Goal: Task Accomplishment & Management: Manage account settings

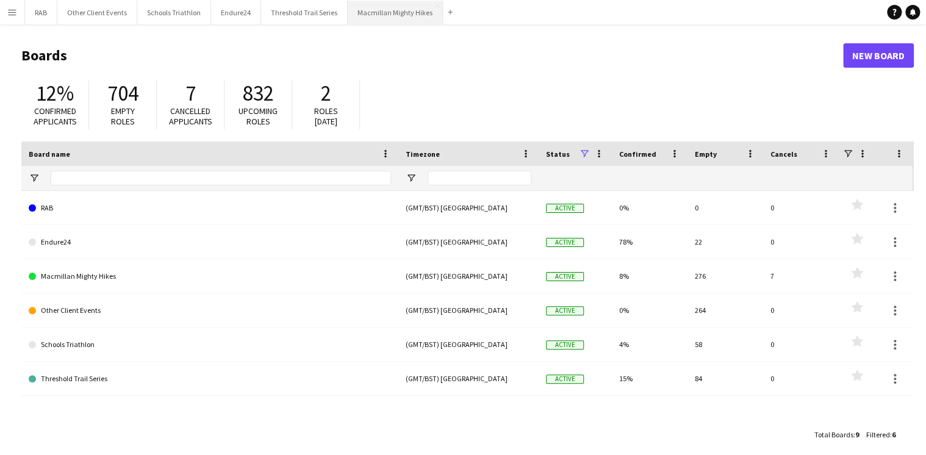
click at [397, 10] on button "Macmillan Mighty Hikes Close" at bounding box center [395, 13] width 95 height 24
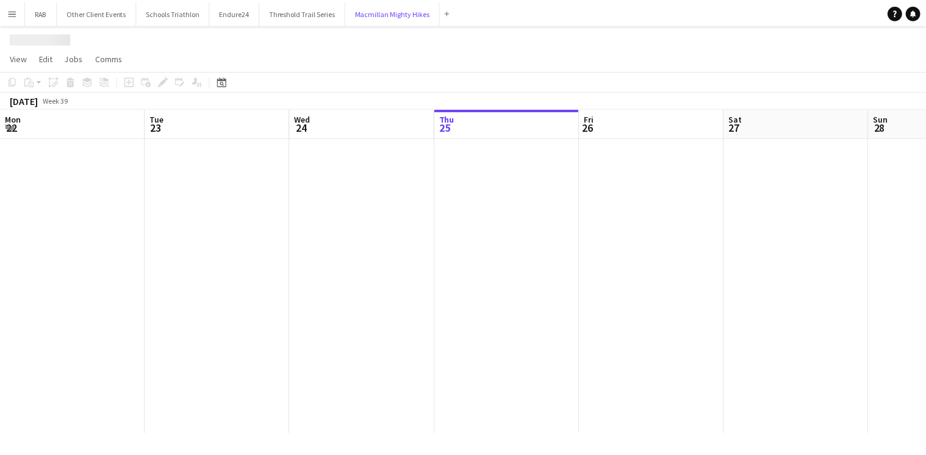
scroll to position [0, 292]
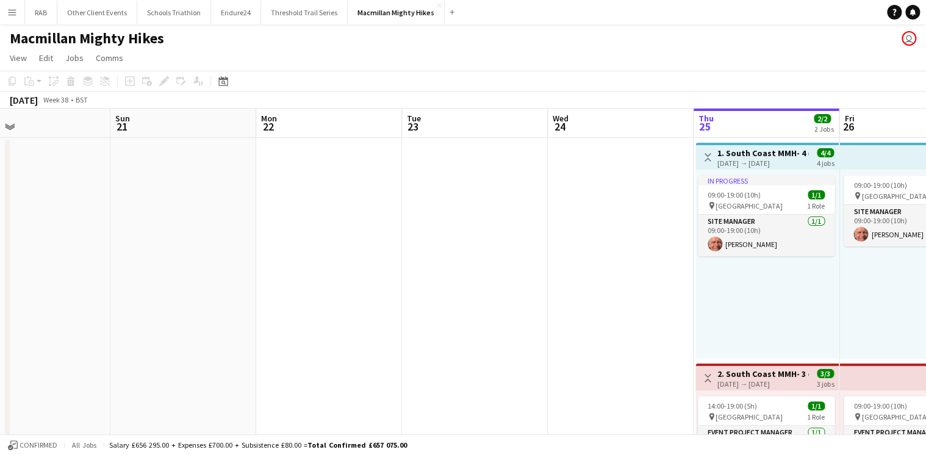
drag, startPoint x: 232, startPoint y: 123, endPoint x: 935, endPoint y: 84, distance: 703.5
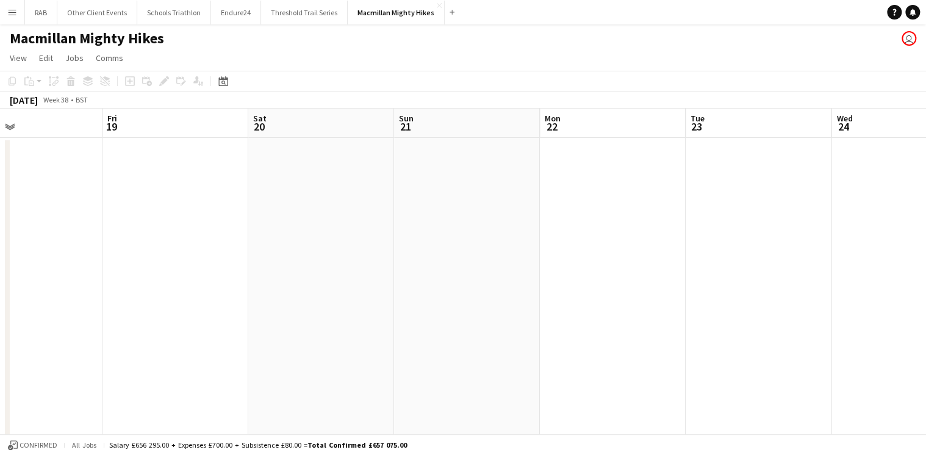
drag, startPoint x: 499, startPoint y: 109, endPoint x: 760, endPoint y: 99, distance: 260.7
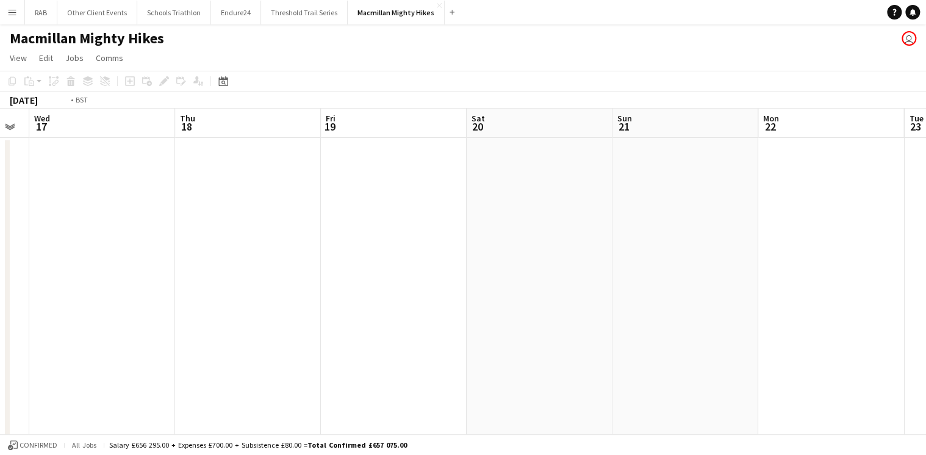
drag, startPoint x: 405, startPoint y: 132, endPoint x: 810, endPoint y: 132, distance: 405.8
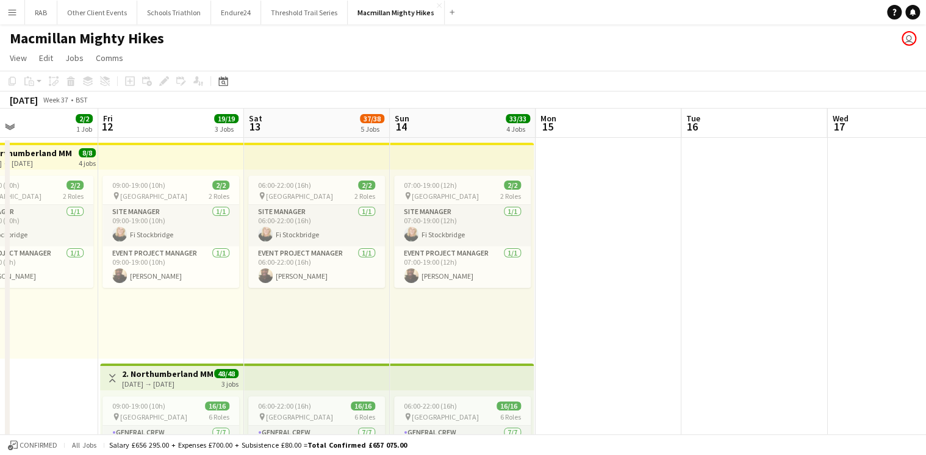
drag, startPoint x: 240, startPoint y: 146, endPoint x: 593, endPoint y: 129, distance: 353.1
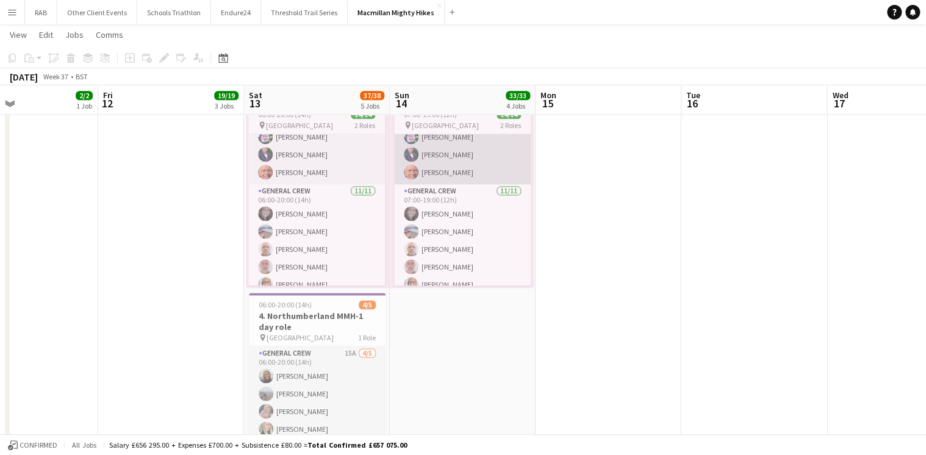
scroll to position [49, 0]
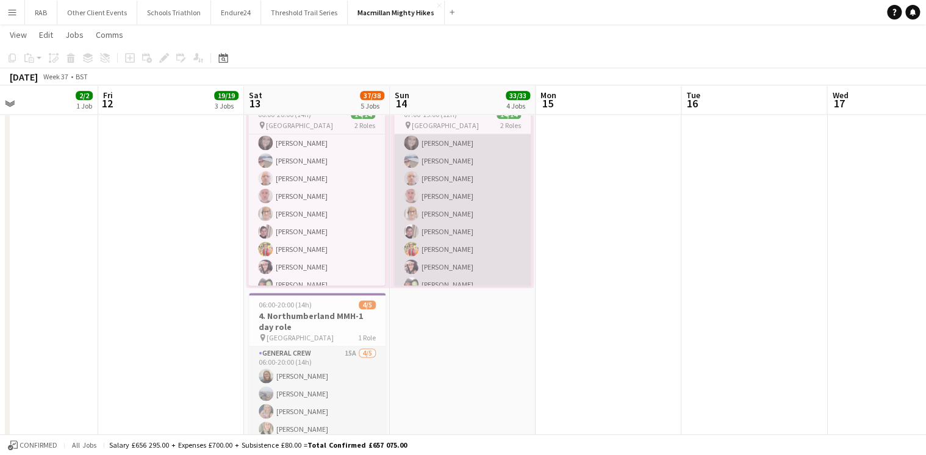
click at [454, 200] on app-card-role "General Crew [DATE] 07:00-19:00 (12h) [PERSON_NAME] [PERSON_NAME] [PERSON_NAME]…" at bounding box center [462, 222] width 137 height 218
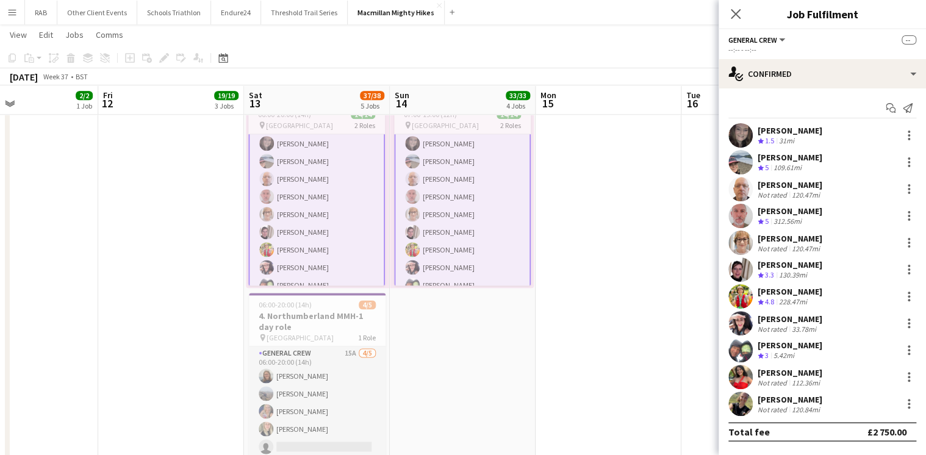
click at [790, 263] on div "[PERSON_NAME]" at bounding box center [790, 264] width 65 height 11
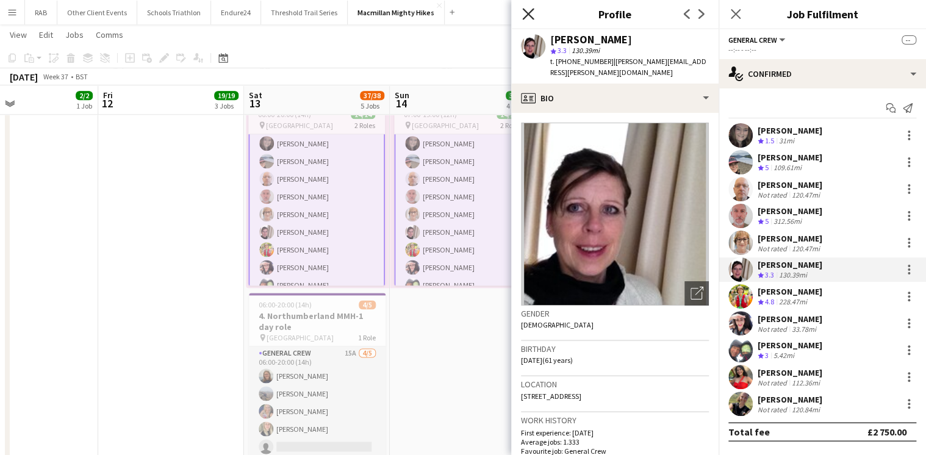
drag, startPoint x: 525, startPoint y: 15, endPoint x: 571, endPoint y: 12, distance: 45.2
click at [527, 15] on icon "Close pop-in" at bounding box center [529, 14] width 10 height 10
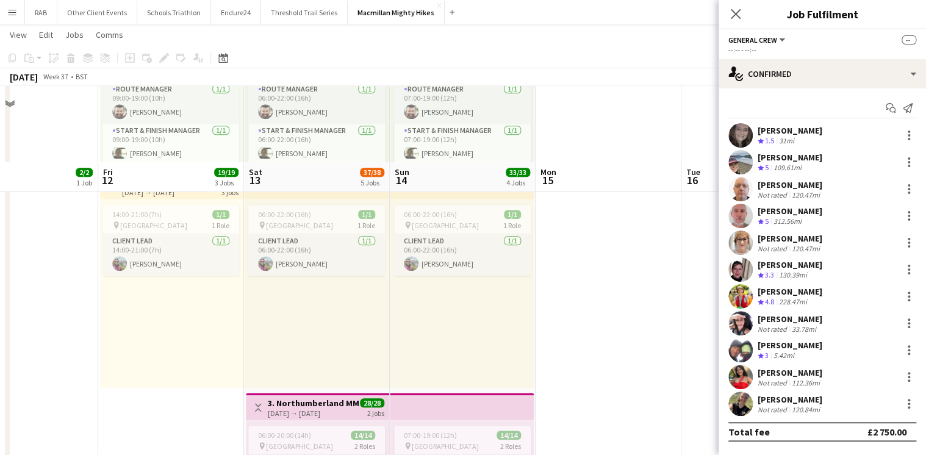
scroll to position [488, 0]
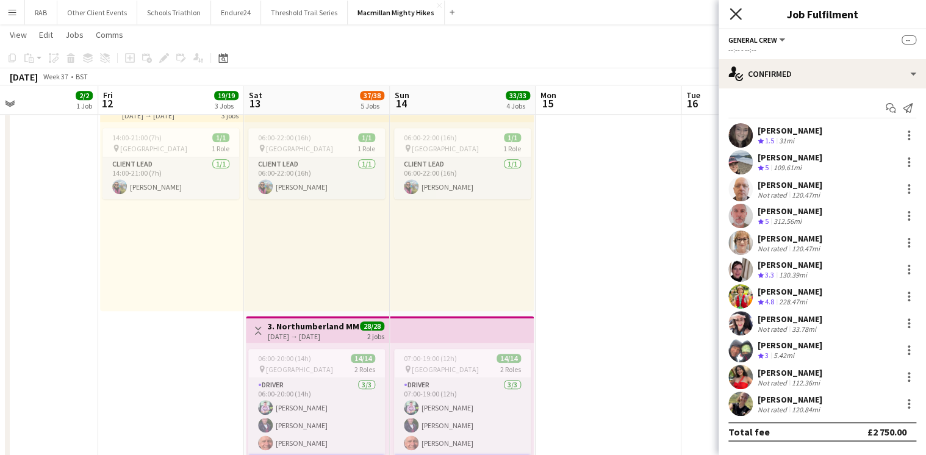
click at [737, 15] on icon at bounding box center [736, 14] width 12 height 12
